Goal: Transaction & Acquisition: Purchase product/service

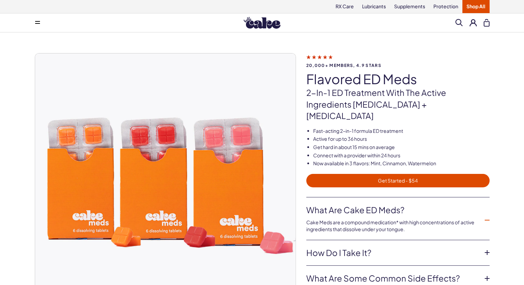
click at [251, 24] on img at bounding box center [262, 23] width 37 height 12
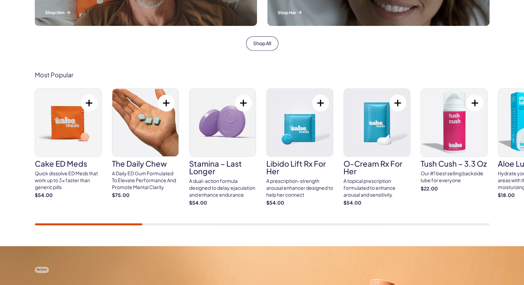
scroll to position [413, 0]
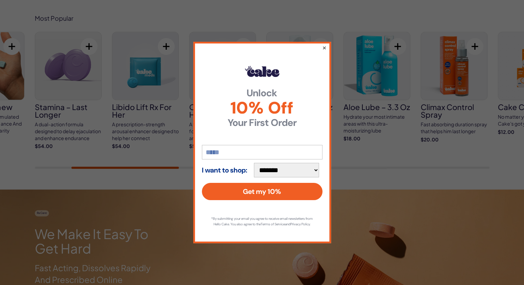
click at [325, 45] on button "×" at bounding box center [324, 47] width 4 height 8
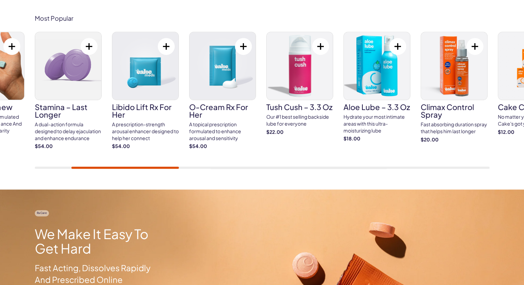
click at [213, 137] on div "A topical prescription formulated to enhance arousal and sensitivity" at bounding box center [222, 131] width 67 height 20
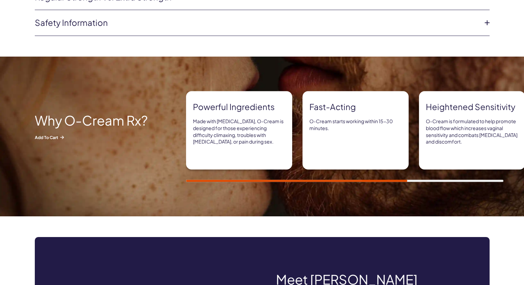
scroll to position [413, 0]
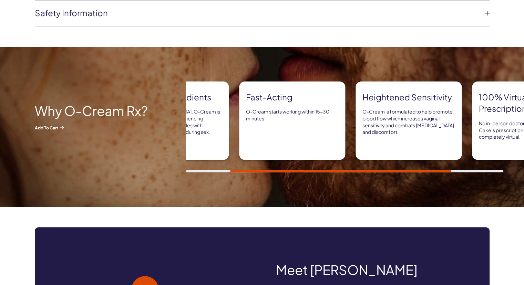
click at [389, 172] on div "Why O-cream Rx? Add to Cart Powerful ingredients Made with Sildenafil, O-Cream …" at bounding box center [262, 127] width 524 height 160
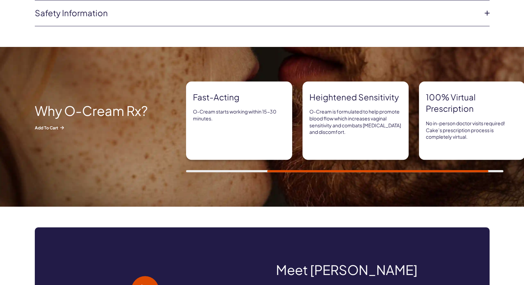
drag, startPoint x: 410, startPoint y: 166, endPoint x: 425, endPoint y: 168, distance: 15.3
click at [421, 167] on div "Powerful ingredients Made with Sildenafil, O-Cream is designed for those experi…" at bounding box center [355, 126] width 338 height 91
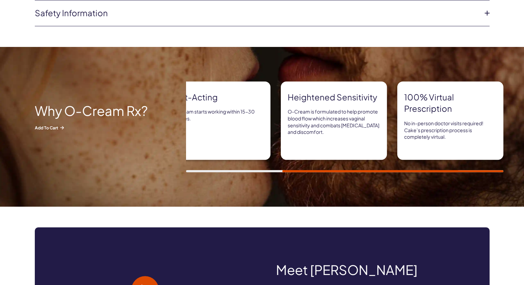
click at [426, 170] on div at bounding box center [392, 171] width 221 height 2
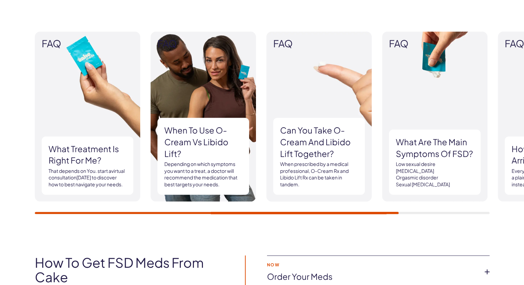
scroll to position [930, 0]
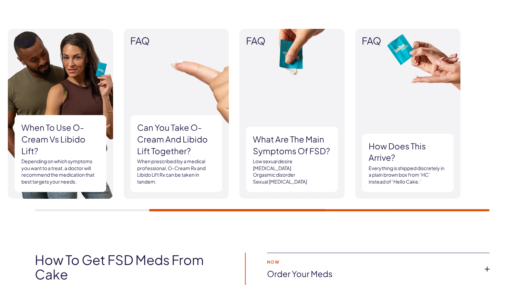
click at [205, 186] on div "FAQ What treatment is right for me? That depends on You. start a virtual consul…" at bounding box center [119, 114] width 455 height 170
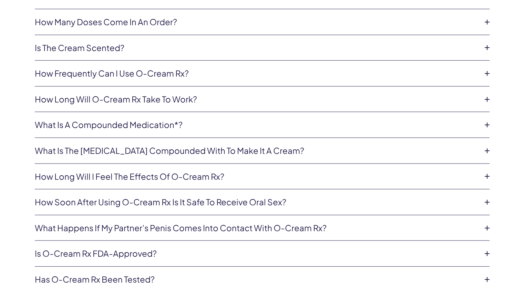
scroll to position [1550, 0]
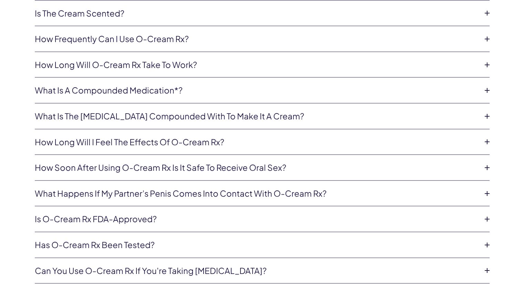
click at [132, 148] on li "How long will I feel the effects of O-Cream Rx? Depending on intercourse, the a…" at bounding box center [262, 142] width 455 height 26
click at [133, 143] on link "How long will I feel the effects of O-Cream Rx?" at bounding box center [257, 142] width 444 height 12
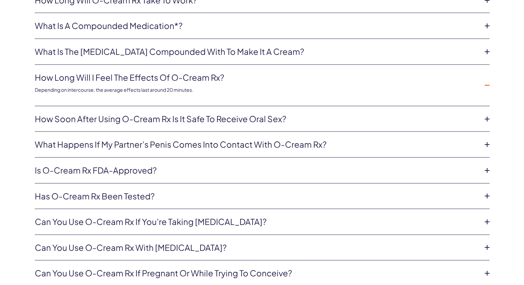
scroll to position [1619, 0]
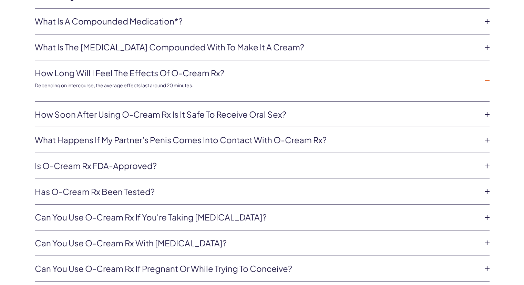
click at [168, 115] on link "How soon after using O-Cream Rx is it safe to receive oral sex?" at bounding box center [257, 115] width 444 height 12
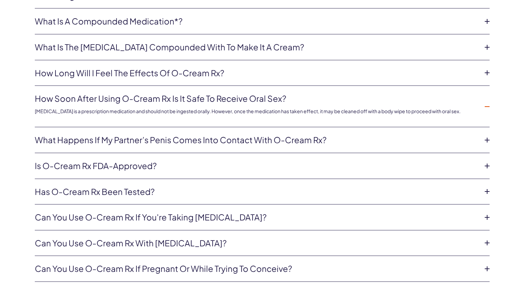
click at [156, 145] on li "What happens if my partner’s penis comes into contact with O-Cream Rx? As with …" at bounding box center [262, 140] width 455 height 26
click at [153, 140] on link "What happens if my partner’s penis comes into contact with O-Cream Rx?" at bounding box center [257, 140] width 444 height 12
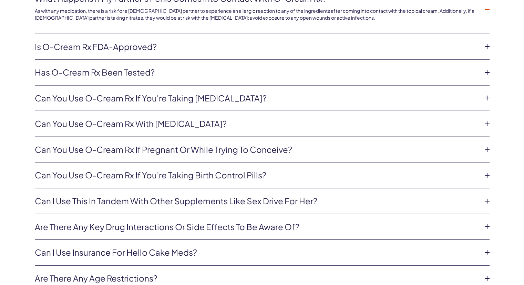
scroll to position [1757, 0]
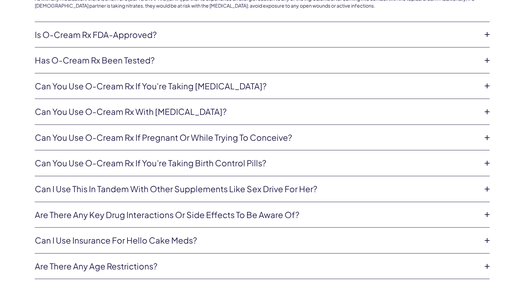
click at [143, 109] on link "Can you use O-Cream Rx with antidepressants?" at bounding box center [257, 112] width 444 height 12
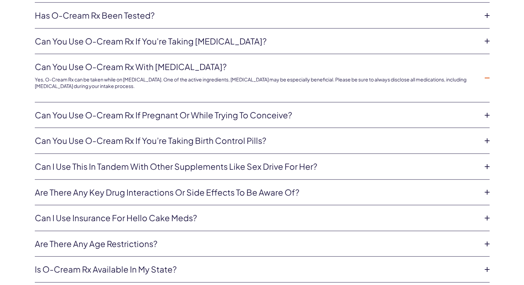
scroll to position [1791, 0]
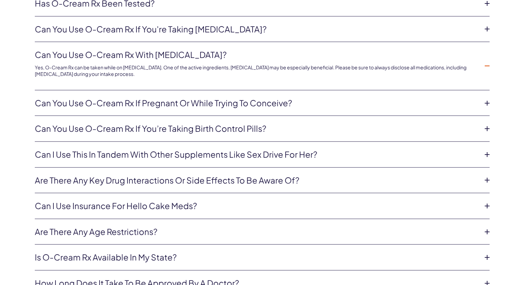
click at [161, 101] on link "Can you use O-Cream Rx if pregnant or while trying to conceive?" at bounding box center [257, 103] width 444 height 12
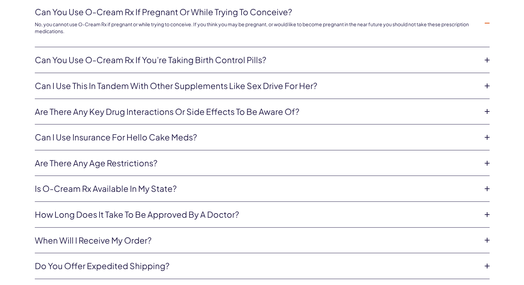
scroll to position [1860, 0]
click at [158, 108] on link "Are there any key drug interactions or side effects to be aware of?" at bounding box center [257, 111] width 444 height 12
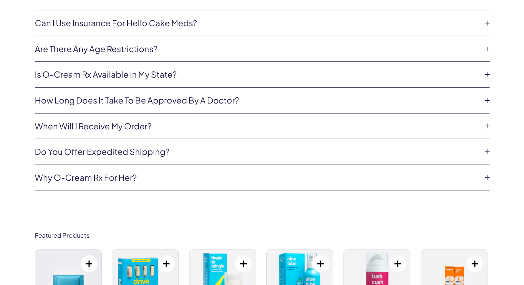
scroll to position [2033, 0]
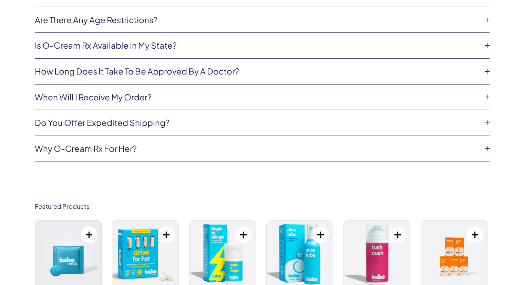
click at [127, 151] on link "Why O-Cream Rx For Her?" at bounding box center [257, 149] width 444 height 12
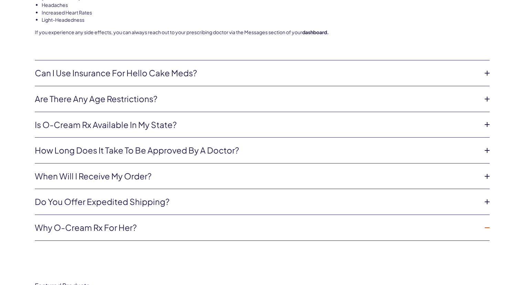
scroll to position [1980, 0]
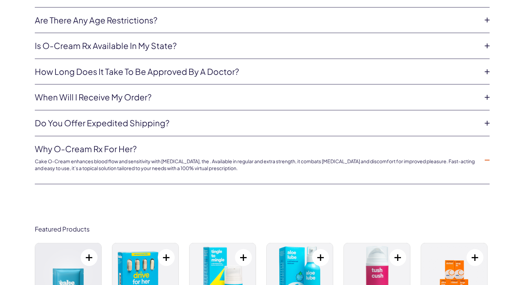
click at [132, 123] on link "Do you offer expedited shipping?" at bounding box center [257, 123] width 444 height 12
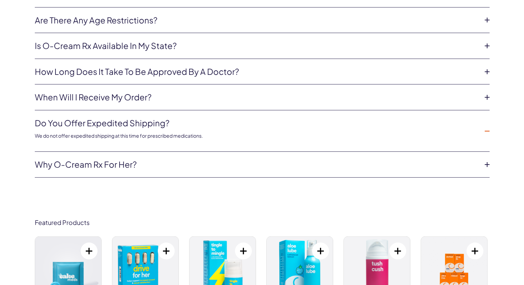
click at [130, 97] on link "When will I receive my order?" at bounding box center [257, 97] width 444 height 12
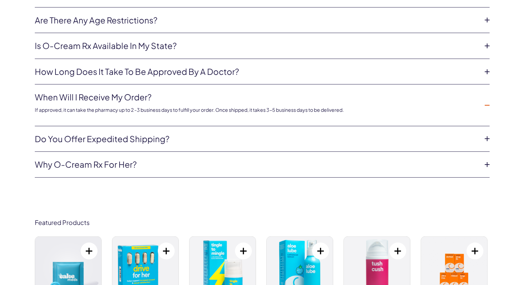
click at [152, 76] on li "How long does it take to be approved by a doctor? It generally takes less than …" at bounding box center [262, 72] width 455 height 26
click at [154, 74] on link "How long does it take to be approved by a doctor?" at bounding box center [257, 72] width 444 height 12
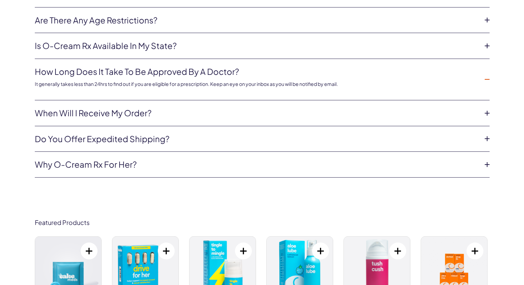
click at [149, 45] on link "Is O-Cream Rx available in my state?" at bounding box center [257, 46] width 444 height 12
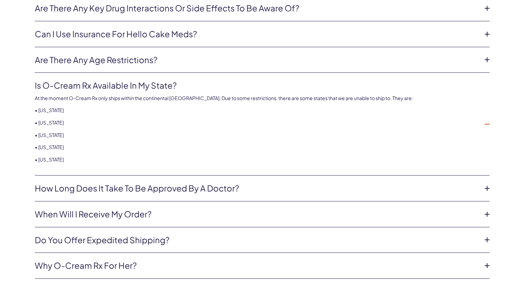
scroll to position [1877, 0]
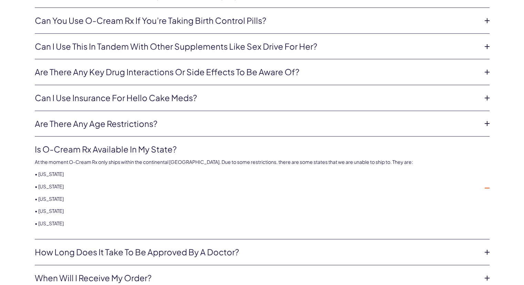
click at [139, 123] on link "Are there any age restrictions?" at bounding box center [257, 124] width 444 height 12
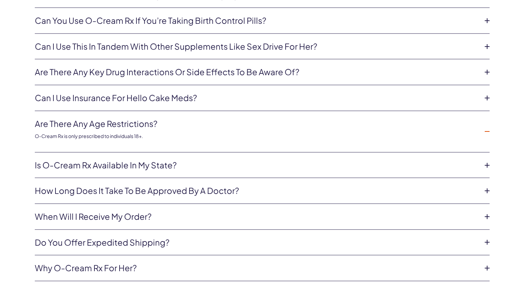
click at [150, 95] on link "Can I use insurance for Hello Cake Meds?" at bounding box center [257, 98] width 444 height 12
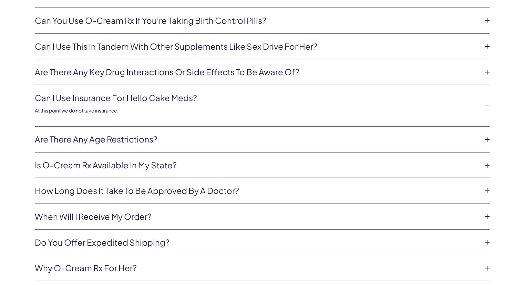
click at [161, 72] on link "Are there any key drug interactions or side effects to be aware of?" at bounding box center [257, 72] width 444 height 12
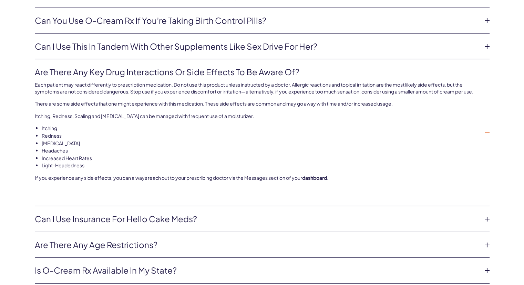
scroll to position [1842, 0]
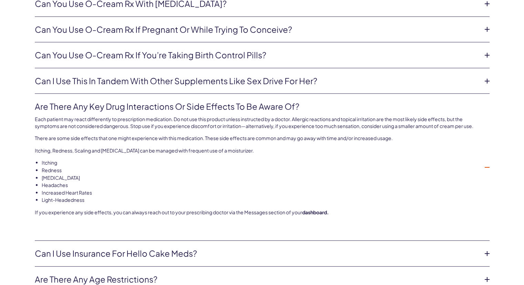
click at [161, 80] on link "Can I use this in tandem with other supplements like Sex Drive for Her?" at bounding box center [257, 81] width 444 height 12
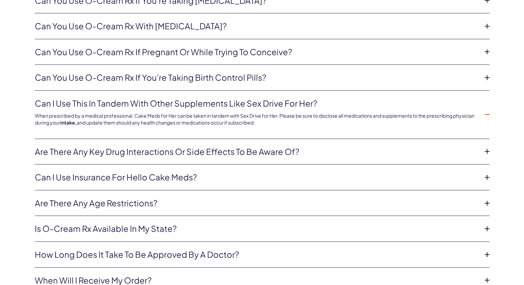
scroll to position [1808, 0]
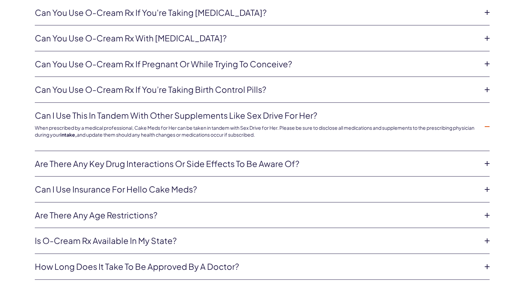
click at [153, 90] on link "Can you use O-Cream Rx if you’re taking birth control pills?" at bounding box center [257, 90] width 444 height 12
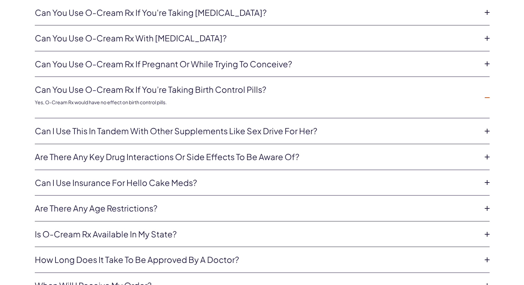
click at [155, 68] on li "Can you use O-Cream Rx if pregnant or while trying to conceive? No, you cannot …" at bounding box center [262, 64] width 455 height 26
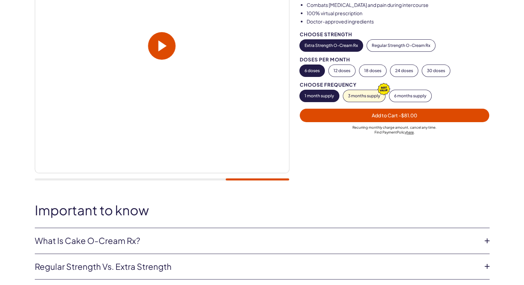
scroll to position [0, 0]
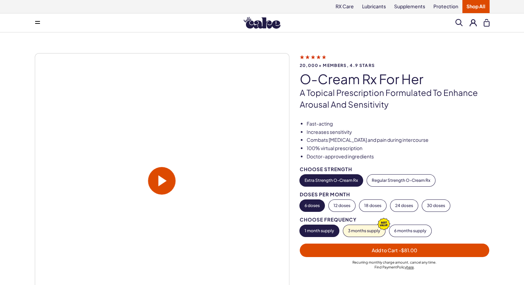
click at [255, 27] on img at bounding box center [262, 23] width 37 height 12
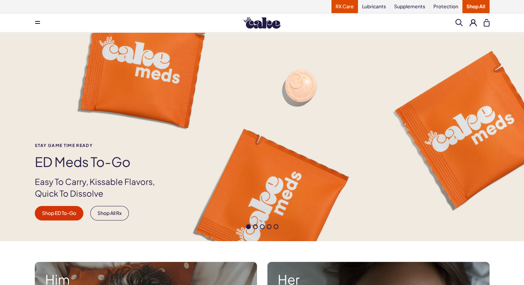
click at [346, 5] on link "RX Care" at bounding box center [344, 6] width 27 height 13
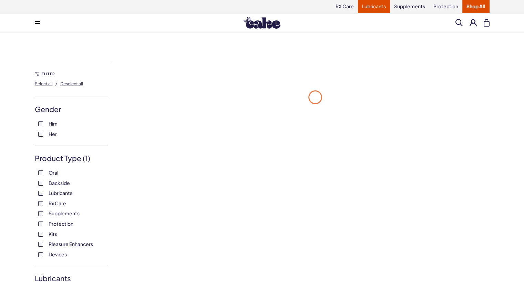
click at [369, 8] on link "Lubricants" at bounding box center [374, 6] width 32 height 13
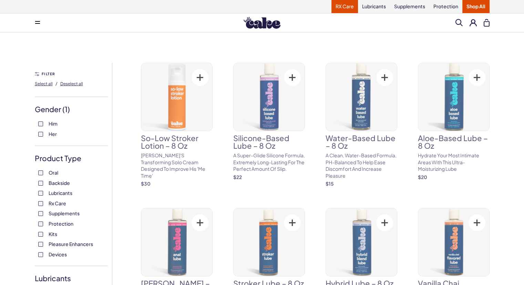
click at [348, 10] on link "RX Care" at bounding box center [344, 6] width 27 height 13
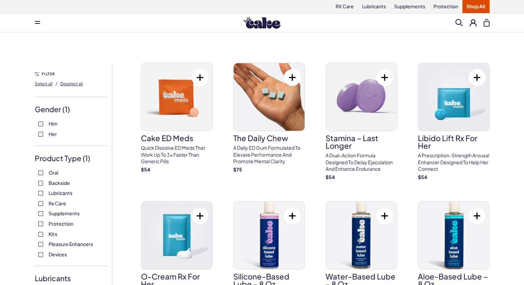
click at [39, 136] on label "Her" at bounding box center [71, 134] width 66 height 7
drag, startPoint x: 330, startPoint y: 10, endPoint x: 346, endPoint y: 6, distance: 16.8
click at [330, 10] on div "RX Care Lubricants Supplements Protection Shop All" at bounding box center [262, 6] width 496 height 13
click at [347, 6] on link "RX Care" at bounding box center [344, 6] width 27 height 13
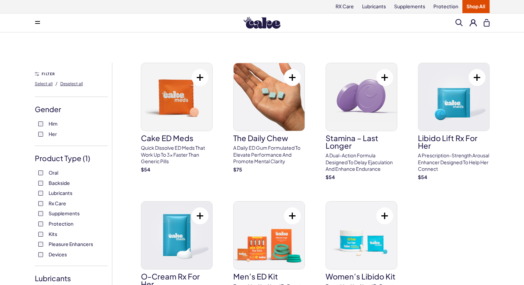
click at [249, 24] on img at bounding box center [262, 23] width 37 height 12
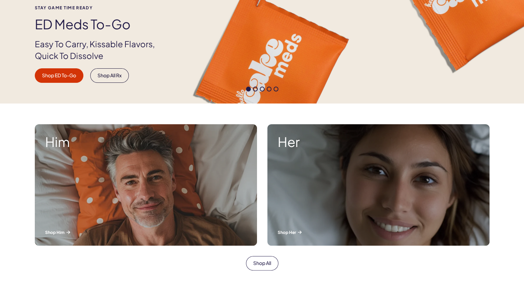
scroll to position [207, 0]
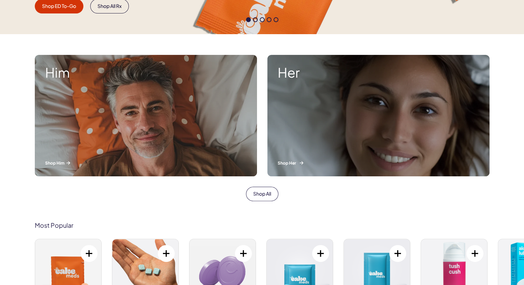
click at [296, 119] on div "Her Shop Her" at bounding box center [378, 115] width 222 height 121
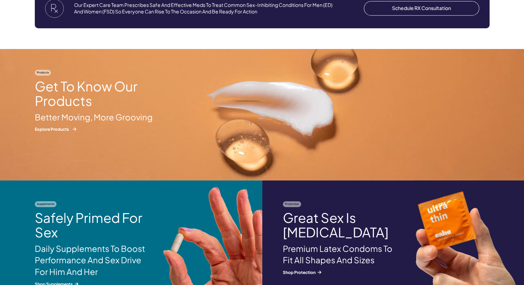
scroll to position [655, 0]
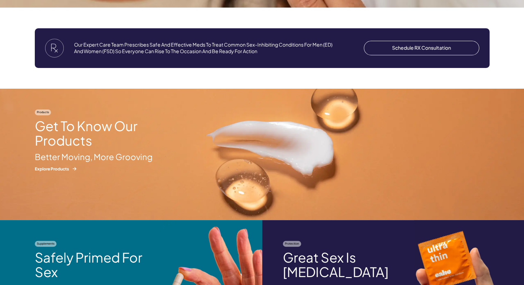
click at [65, 163] on div "Products Get to know our products Better moving, more grooving Explore Products" at bounding box center [97, 140] width 124 height 63
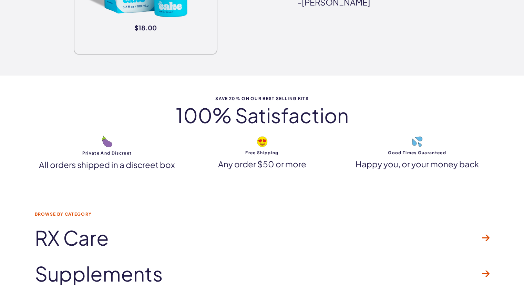
scroll to position [1619, 0]
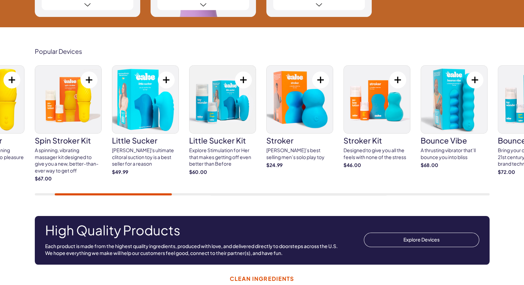
scroll to position [620, 0]
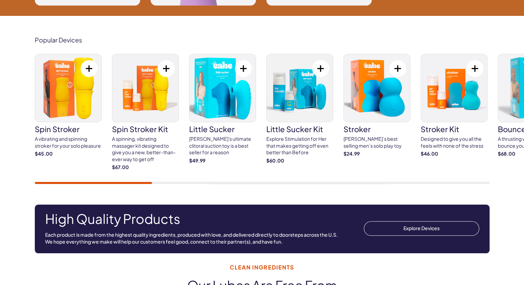
click at [490, 179] on div "Popular Devices spin stroker A vibrating and spinning stroker for your solo ple…" at bounding box center [262, 110] width 496 height 147
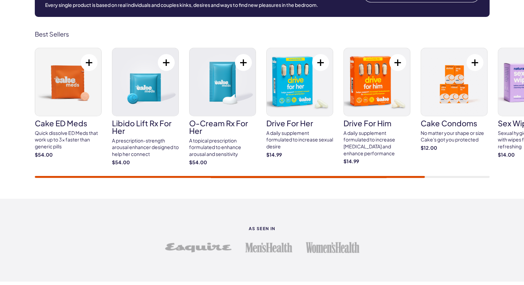
scroll to position [1585, 0]
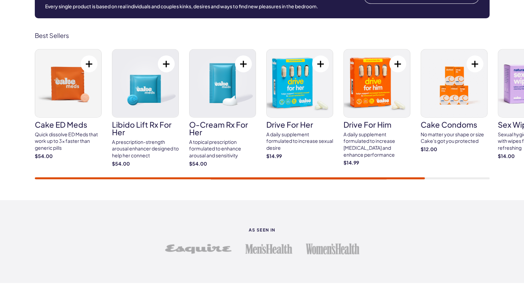
drag, startPoint x: 379, startPoint y: 176, endPoint x: 411, endPoint y: 177, distance: 32.4
click at [411, 177] on div "Cake ED Meds Quick dissolve ED Meds that work up to 3x faster than generic pill…" at bounding box center [262, 114] width 455 height 130
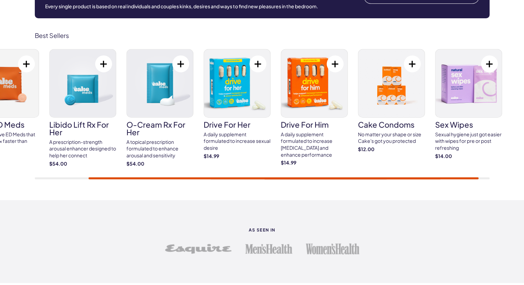
click at [466, 178] on div at bounding box center [284, 178] width 390 height 2
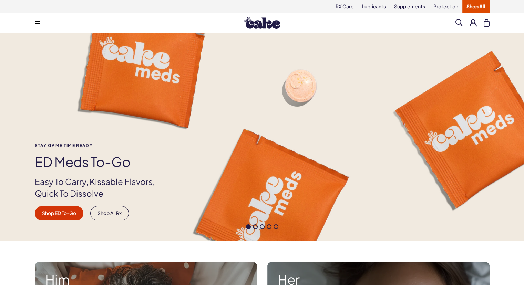
scroll to position [172, 0]
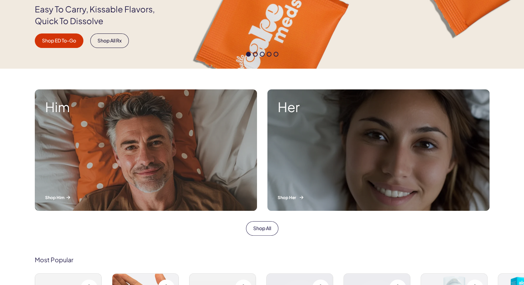
click at [331, 173] on div "Her Shop Her" at bounding box center [378, 149] width 222 height 121
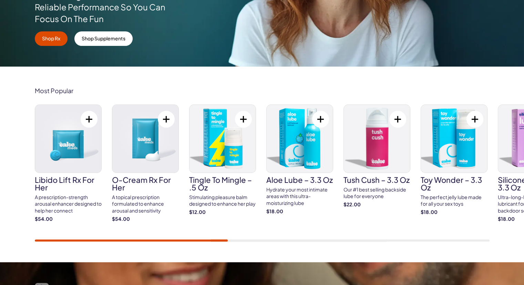
scroll to position [207, 0]
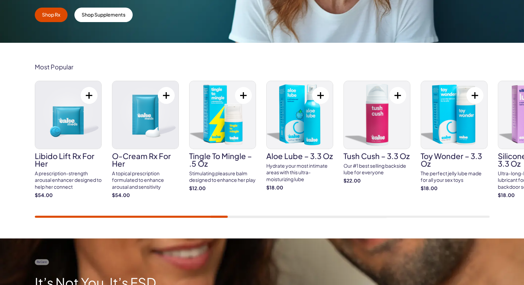
click at [137, 142] on img at bounding box center [145, 115] width 66 height 68
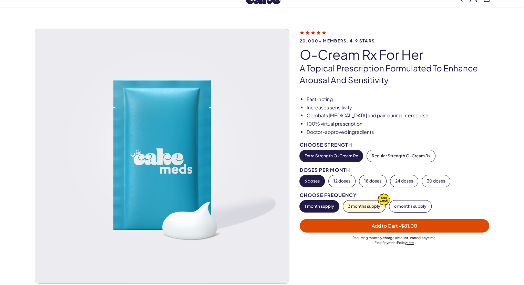
scroll to position [34, 0]
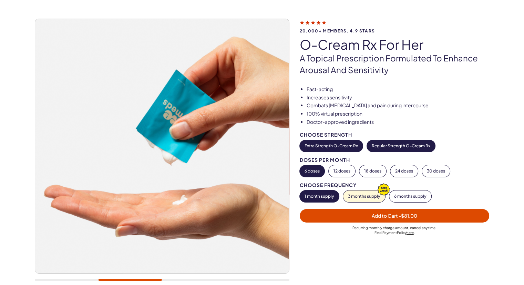
click at [390, 146] on button "Regular Strength O-Cream Rx" at bounding box center [401, 146] width 68 height 12
click at [340, 148] on button "Extra Strength O-Cream Rx" at bounding box center [331, 146] width 63 height 12
click at [394, 146] on button "Regular Strength O-Cream Rx" at bounding box center [401, 146] width 68 height 12
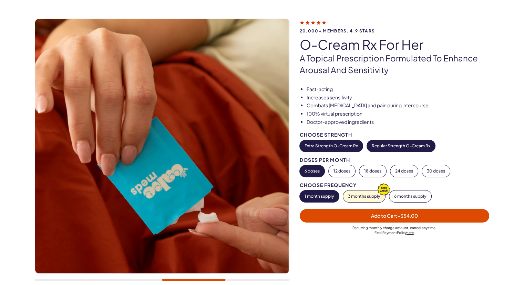
click at [360, 150] on button "Extra Strength O-Cream Rx" at bounding box center [331, 146] width 63 height 12
click at [387, 150] on button "Regular Strength O-Cream Rx" at bounding box center [401, 146] width 68 height 12
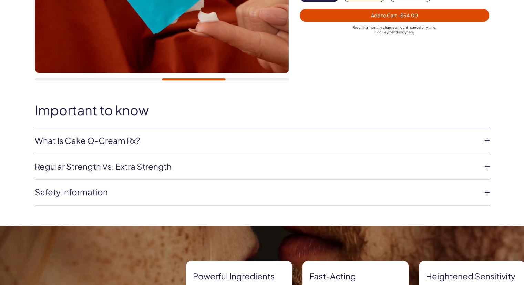
scroll to position [310, 0]
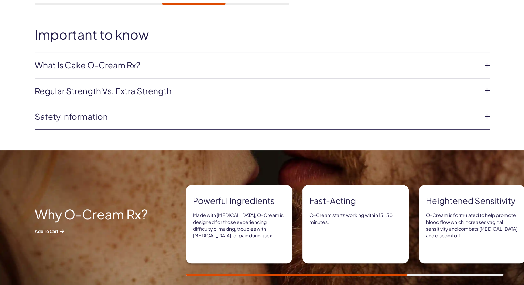
click at [168, 101] on li "Regular strength vs. extra strength Both regular and extra strength O-Cream hav…" at bounding box center [262, 91] width 455 height 26
click at [168, 97] on li "Regular strength vs. extra strength Both regular and extra strength O-Cream hav…" at bounding box center [262, 91] width 455 height 26
click at [163, 93] on link "Regular strength vs. extra strength" at bounding box center [257, 91] width 444 height 12
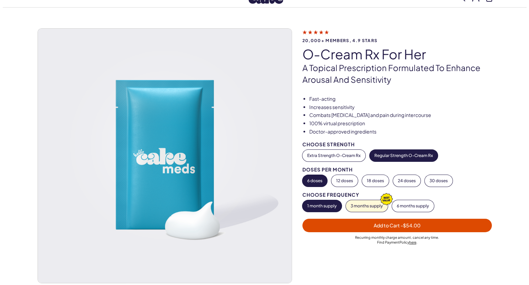
scroll to position [69, 0]
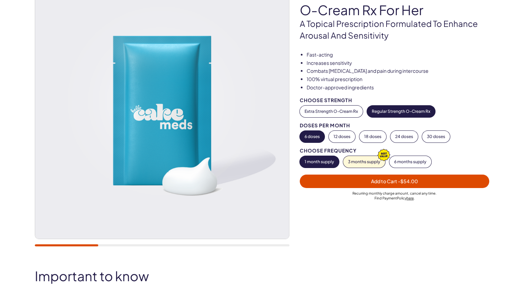
click at [311, 178] on span "Add to Cart - $54.00" at bounding box center [395, 181] width 182 height 8
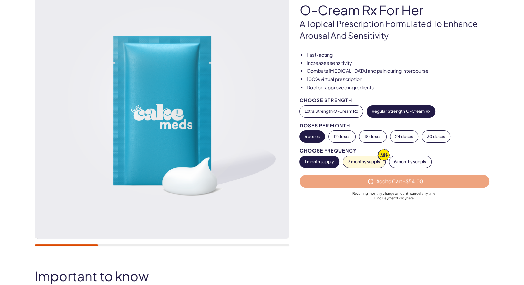
select select "**"
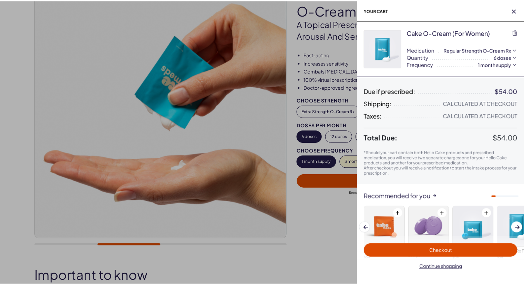
scroll to position [0, 0]
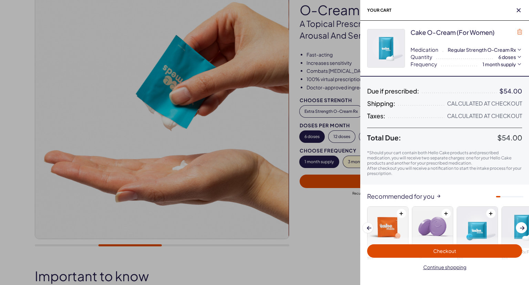
click at [521, 35] on button "button" at bounding box center [519, 32] width 5 height 7
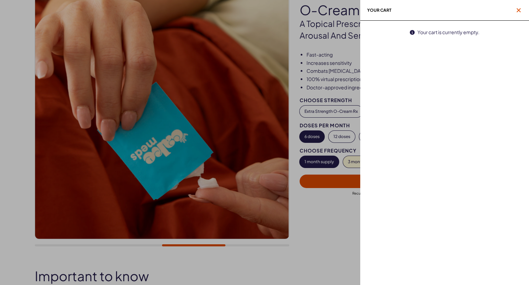
click at [520, 11] on icon "button" at bounding box center [519, 10] width 4 height 4
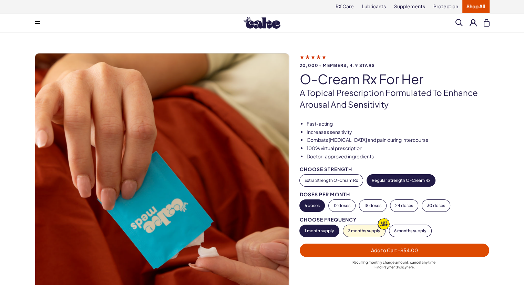
click at [34, 21] on button at bounding box center [38, 23] width 14 height 14
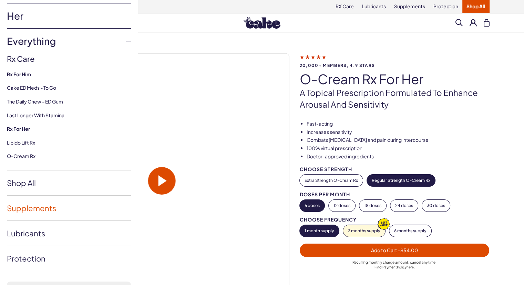
scroll to position [69, 0]
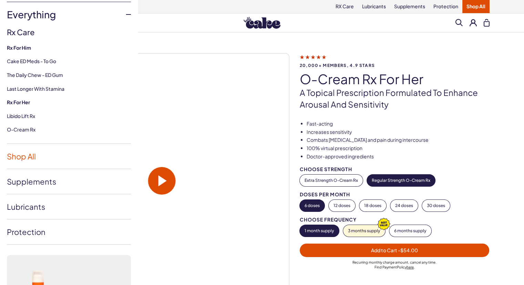
click at [34, 160] on link "Shop All" at bounding box center [69, 156] width 124 height 25
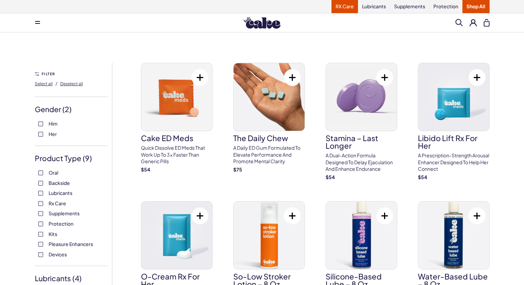
click at [342, 6] on link "RX Care" at bounding box center [344, 6] width 27 height 13
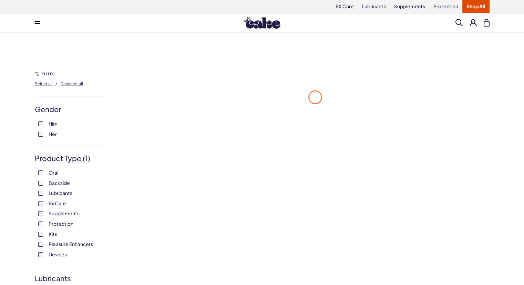
click at [38, 24] on span at bounding box center [37, 22] width 5 height 3
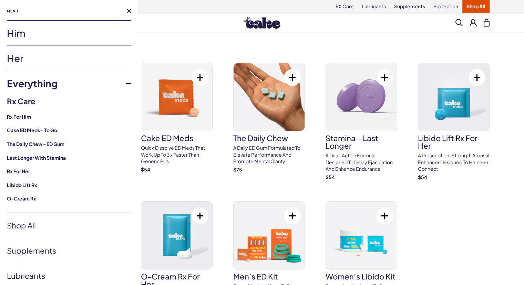
click at [20, 39] on link "Him" at bounding box center [69, 33] width 124 height 25
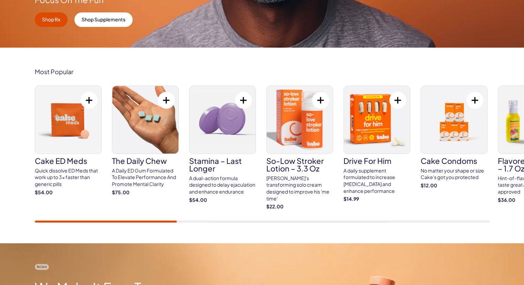
scroll to position [207, 0]
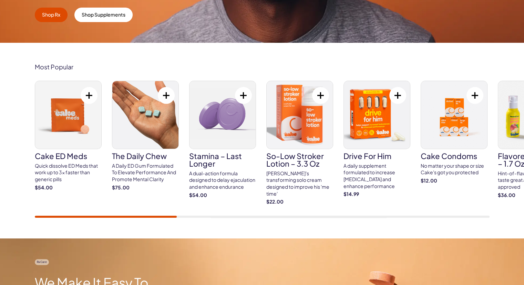
click at [48, 204] on div "Cake ED Meds Quick dissolve ED Meds that work up to 3x faster than generic pill…" at bounding box center [262, 149] width 455 height 137
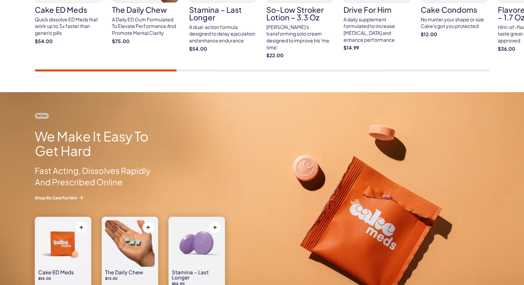
scroll to position [0, 0]
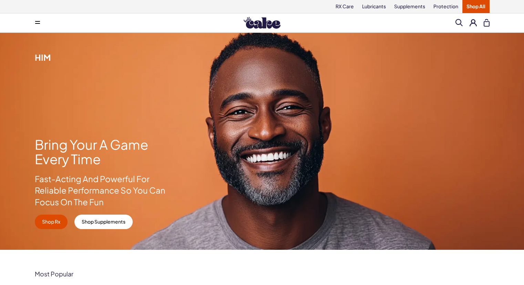
click at [34, 22] on button at bounding box center [38, 23] width 14 height 14
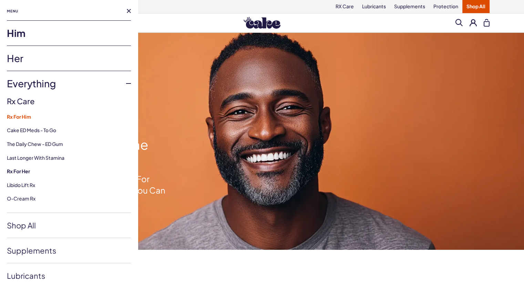
click at [31, 117] on strong "Rx For Him" at bounding box center [69, 116] width 124 height 7
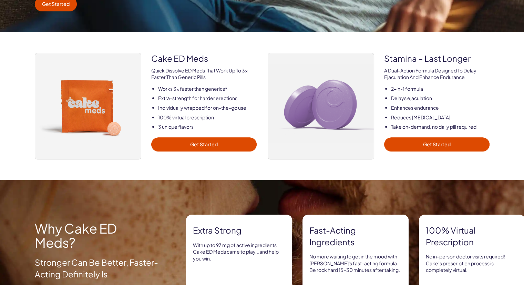
scroll to position [207, 0]
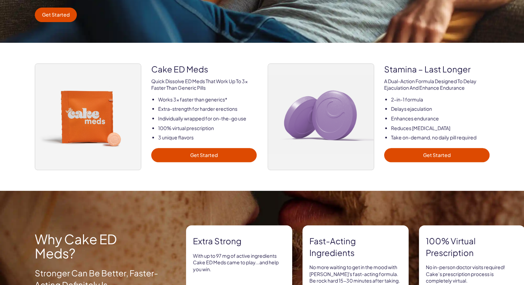
click at [119, 122] on img at bounding box center [88, 117] width 106 height 106
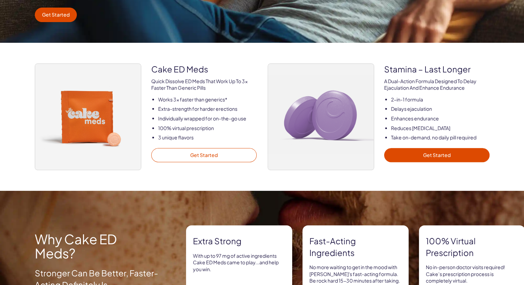
click at [190, 153] on link "Get Started" at bounding box center [203, 155] width 105 height 14
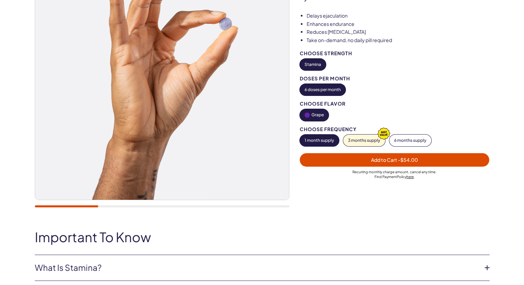
scroll to position [207, 0]
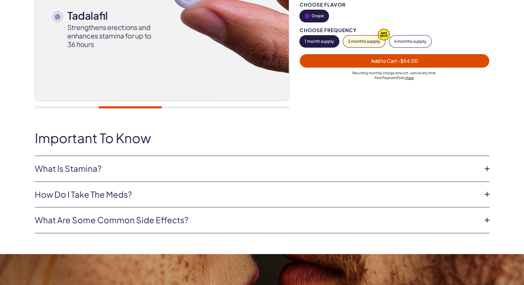
click at [90, 190] on link "How do I take the Meds?" at bounding box center [257, 194] width 444 height 12
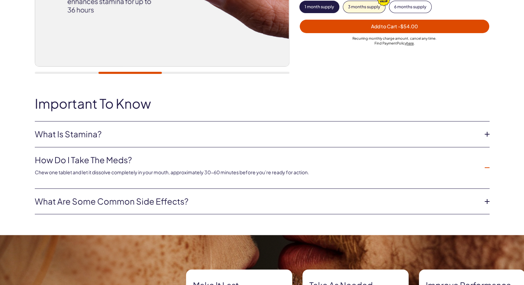
click at [109, 199] on link "What are some common side effects?" at bounding box center [257, 201] width 444 height 12
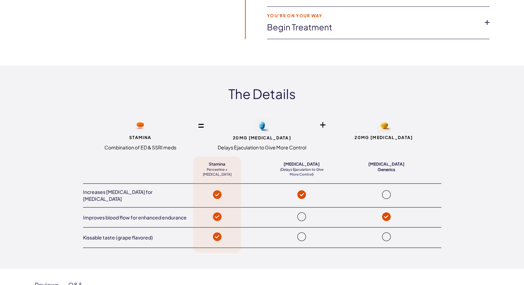
scroll to position [1240, 0]
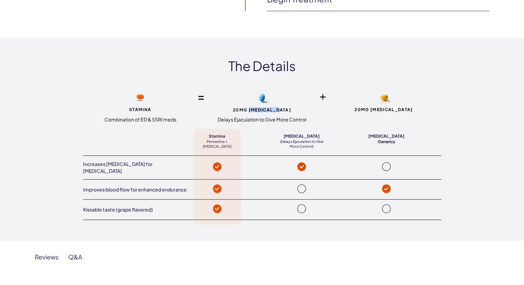
drag, startPoint x: 284, startPoint y: 102, endPoint x: 255, endPoint y: 102, distance: 28.9
click at [255, 107] on span "20mg Paroxetine" at bounding box center [262, 109] width 115 height 4
copy span "Paroxetine"
click at [355, 108] on div "20mg tadalafil" at bounding box center [383, 106] width 115 height 33
drag, startPoint x: 302, startPoint y: 155, endPoint x: 300, endPoint y: 164, distance: 9.5
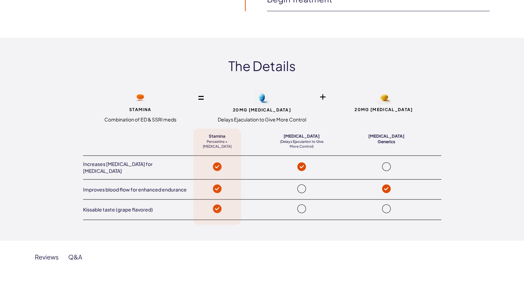
click at [300, 164] on div "Increases serotonin for delayed ejaculation" at bounding box center [262, 166] width 358 height 23
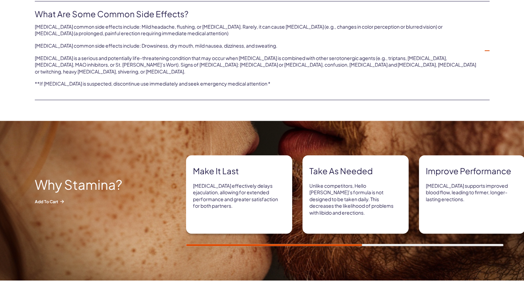
scroll to position [413, 0]
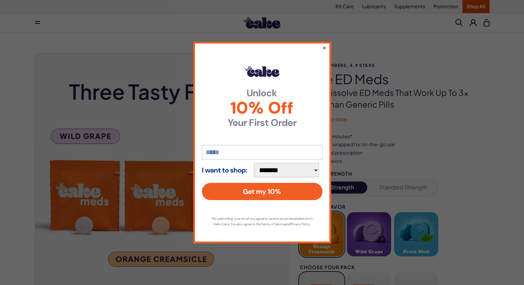
click at [324, 45] on button "×" at bounding box center [324, 47] width 4 height 8
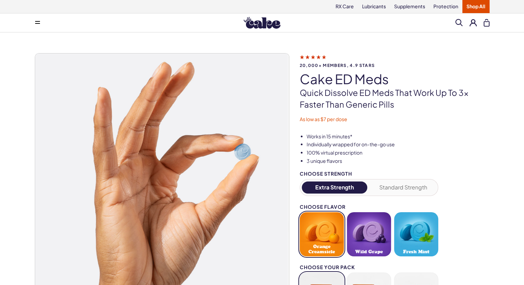
drag, startPoint x: 331, startPoint y: 202, endPoint x: 297, endPoint y: 57, distance: 149.3
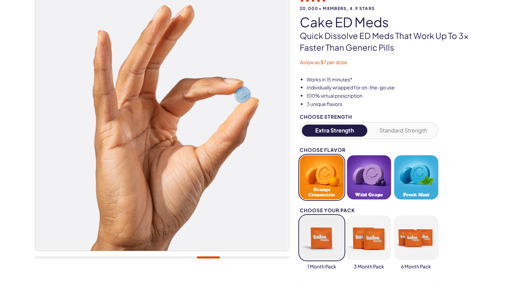
scroll to position [69, 0]
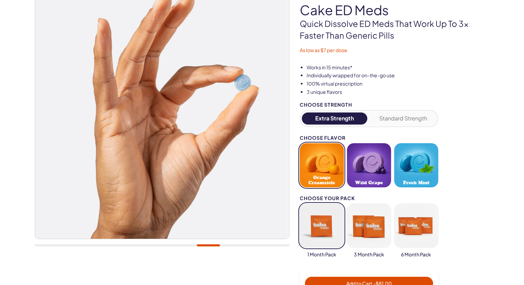
click at [382, 113] on button "Standard Strength" at bounding box center [403, 118] width 66 height 12
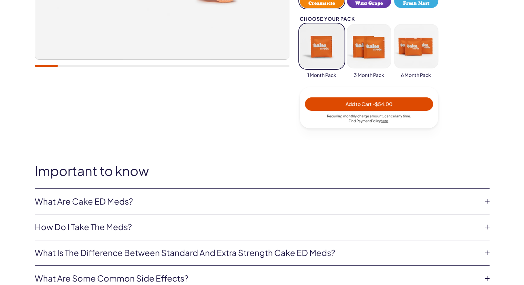
scroll to position [345, 0]
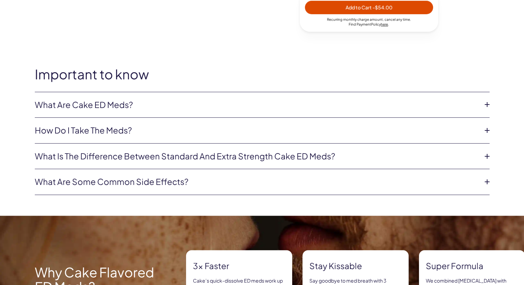
click at [203, 155] on link "What is the difference between Standard and Extra Strength Cake ED meds?" at bounding box center [257, 156] width 444 height 12
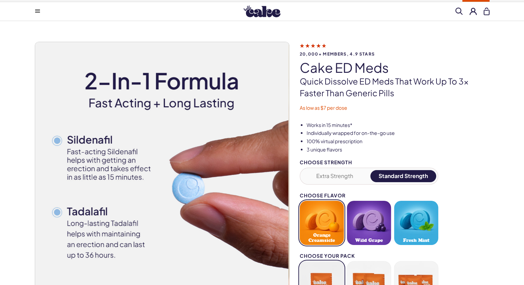
scroll to position [0, 0]
